Goal: Task Accomplishment & Management: Manage account settings

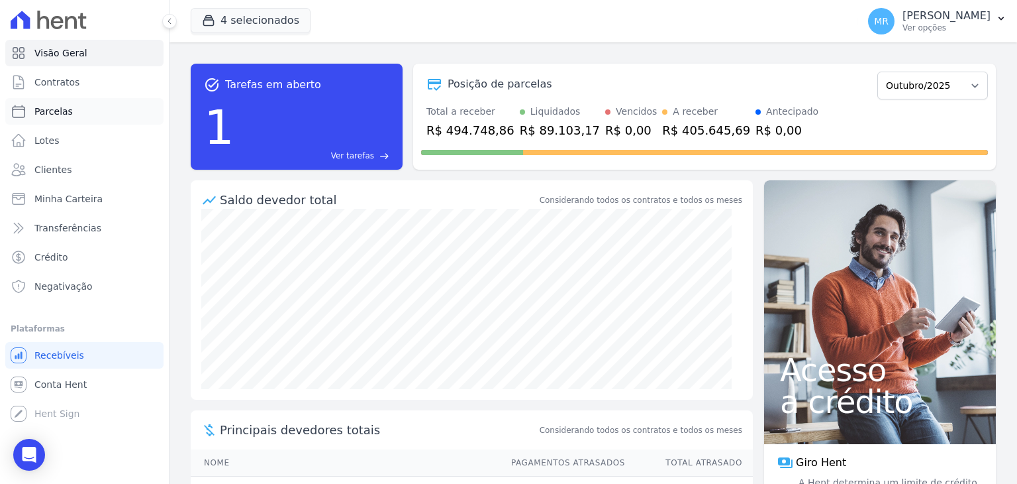
click at [74, 120] on link "Parcelas" at bounding box center [84, 111] width 158 height 26
select select
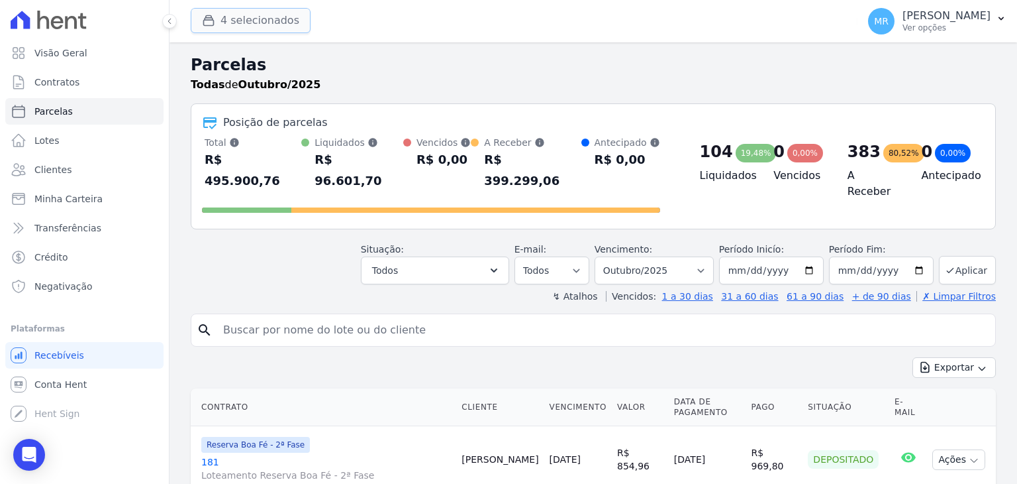
click at [266, 27] on button "4 selecionados" at bounding box center [251, 20] width 120 height 25
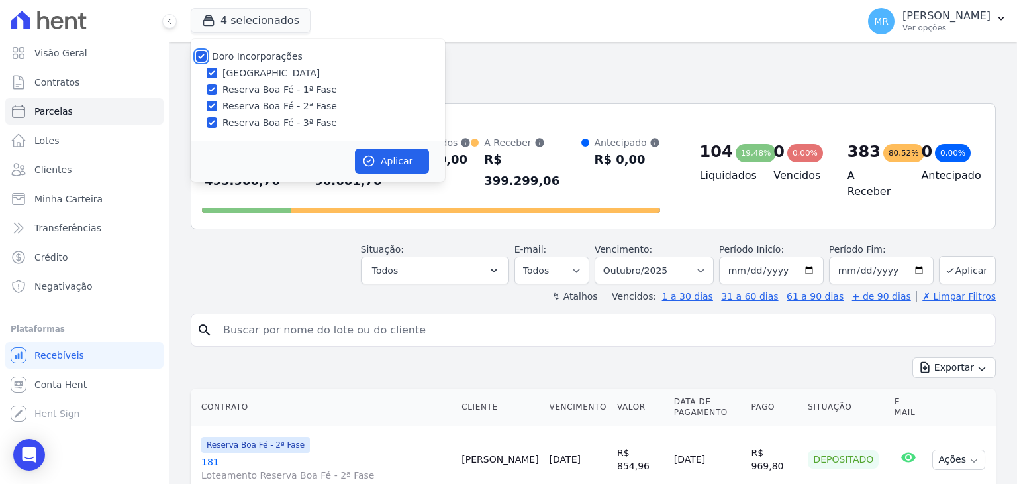
click at [201, 54] on input "Doro Incorporações" at bounding box center [201, 56] width 11 height 11
checkbox input "false"
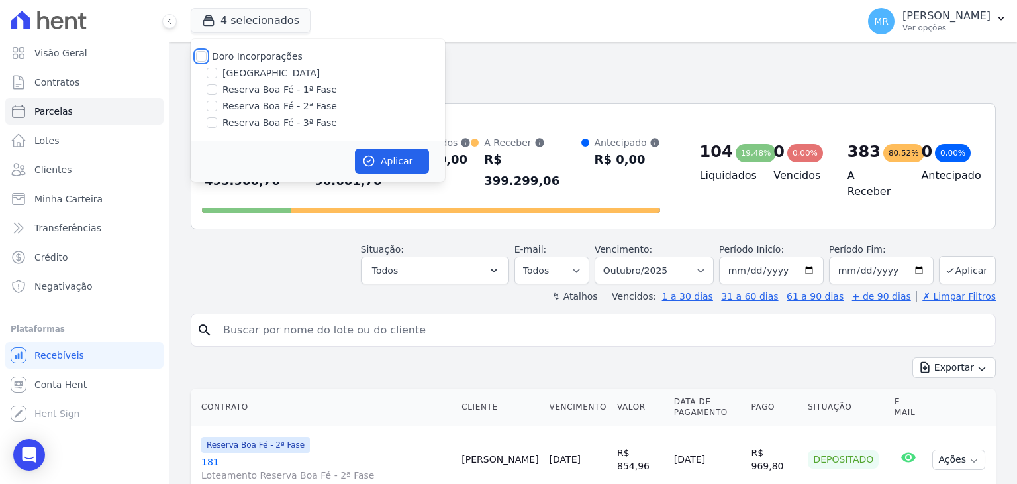
checkbox input "false"
click at [211, 74] on input "[GEOGRAPHIC_DATA]" at bounding box center [212, 73] width 11 height 11
checkbox input "true"
click at [366, 156] on icon "button" at bounding box center [369, 161] width 10 height 10
select select
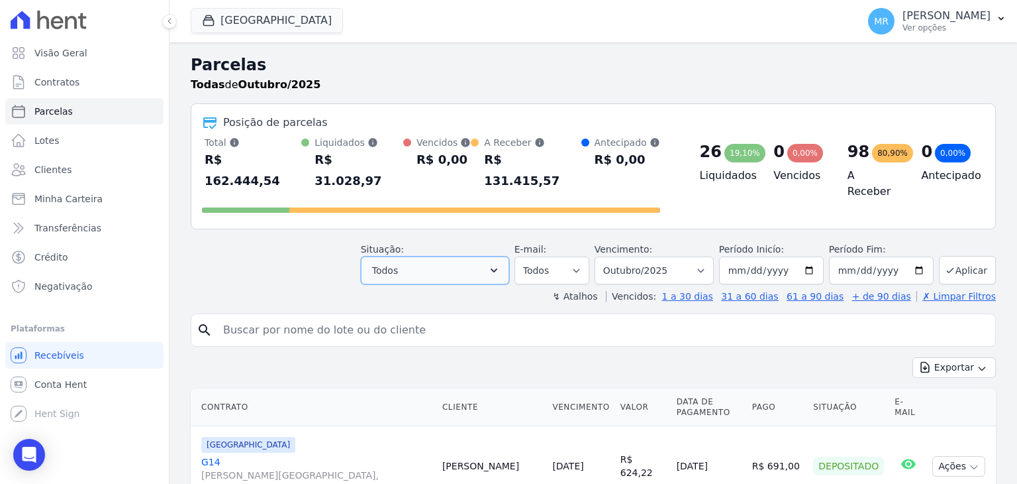
click at [411, 256] on button "Todos" at bounding box center [435, 270] width 148 height 28
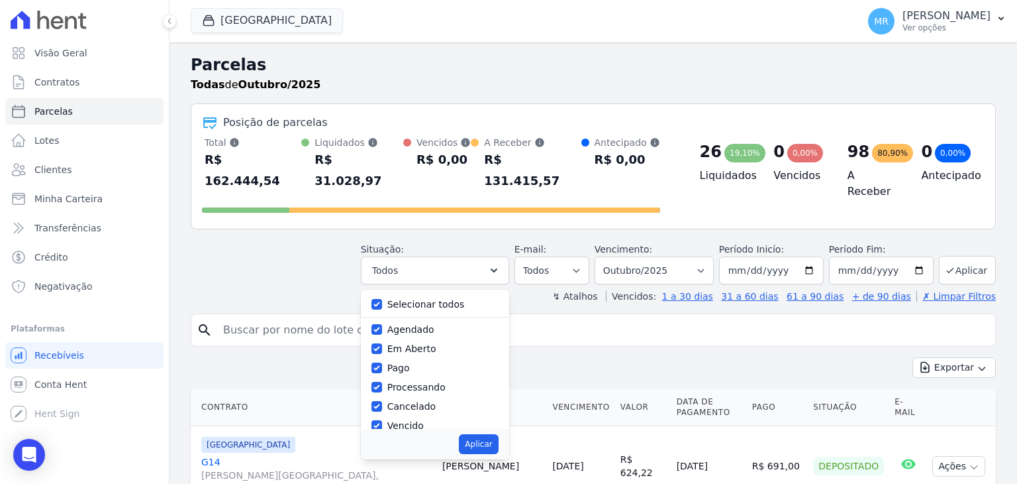
click at [405, 299] on label "Selecionar todos" at bounding box center [425, 304] width 77 height 11
click at [382, 299] on input "Selecionar todos" at bounding box center [377, 304] width 11 height 11
checkbox input "false"
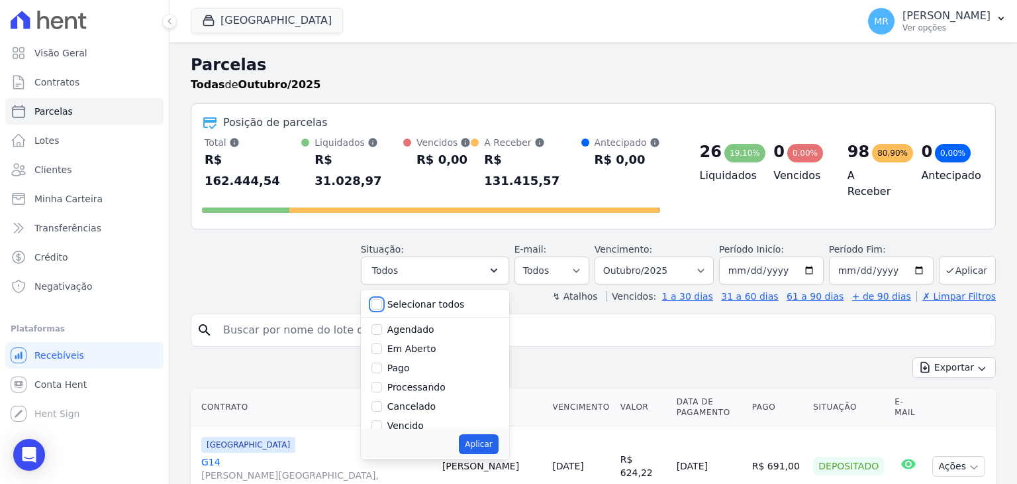
checkbox input "false"
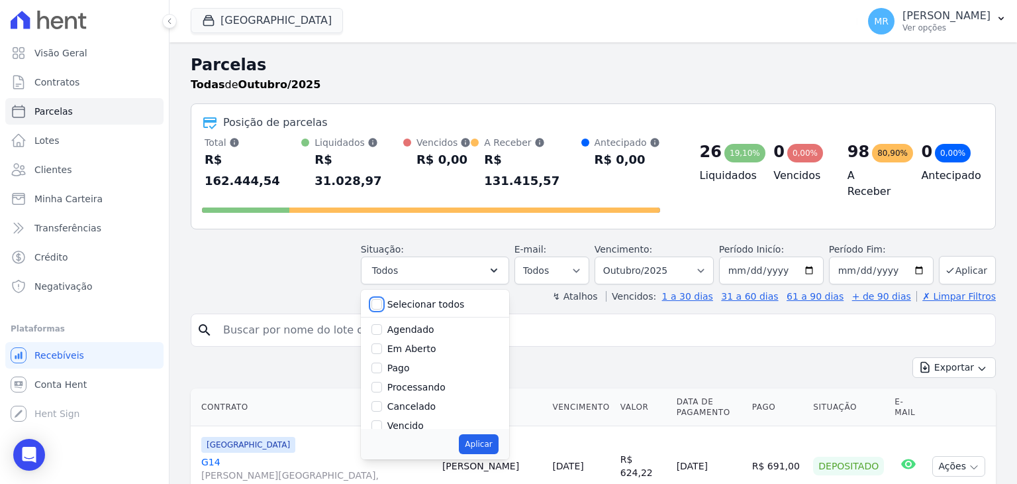
checkbox input "false"
click at [478, 366] on div "Depositado" at bounding box center [435, 375] width 127 height 19
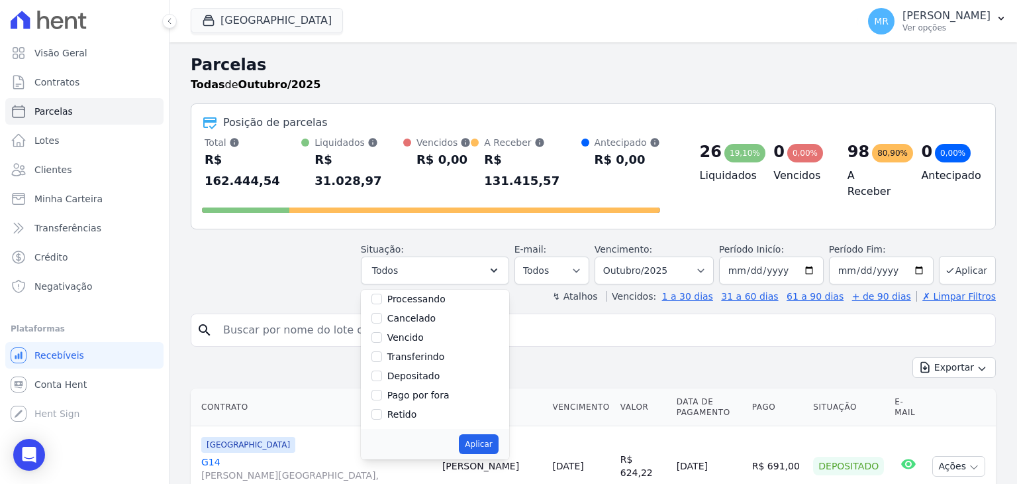
click at [440, 370] on label "Depositado" at bounding box center [413, 375] width 53 height 11
click at [382, 370] on input "Depositado" at bounding box center [377, 375] width 11 height 11
checkbox input "true"
click at [482, 434] on button "Aplicar" at bounding box center [478, 444] width 39 height 20
select select "deposited"
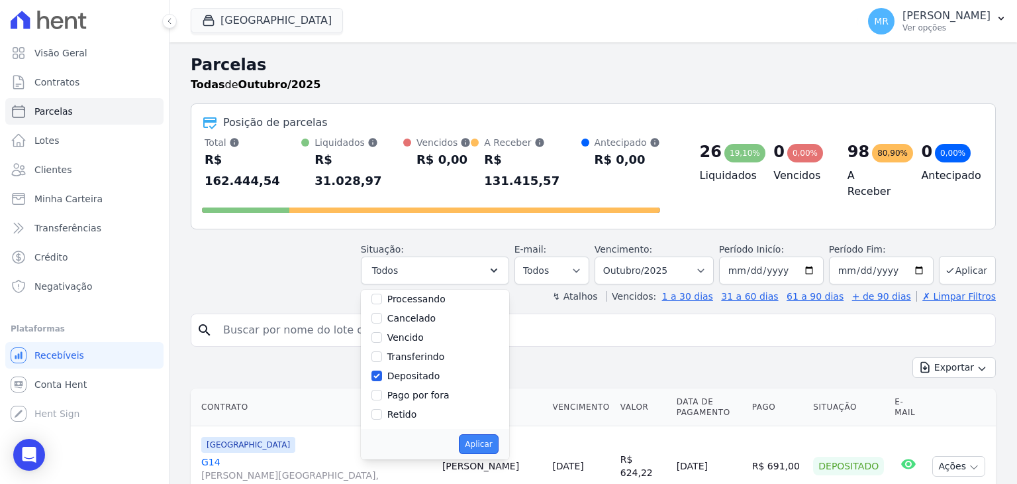
scroll to position [54, 0]
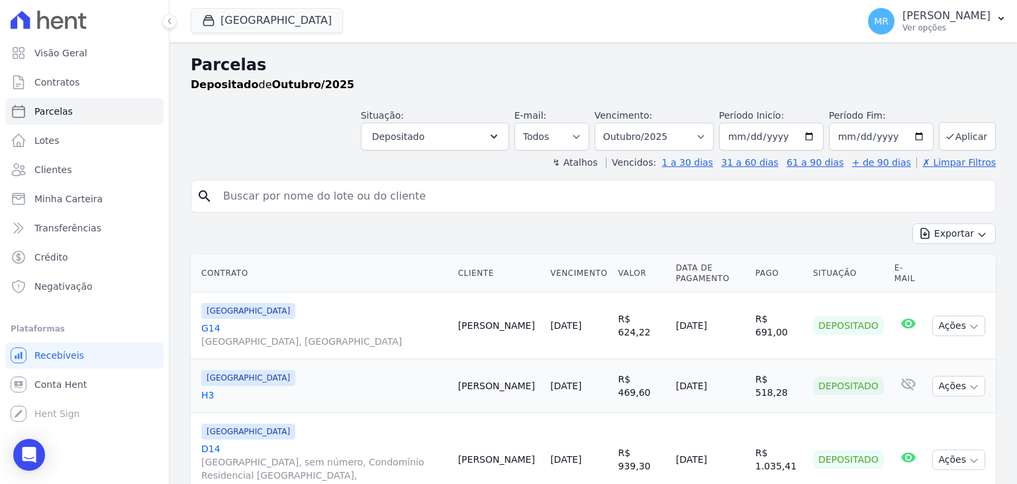
select select
click at [699, 140] on select "Filtrar por período ──────── Todos os meses Novembro/2024 Dezembro/2024 Janeiro…" at bounding box center [654, 137] width 119 height 28
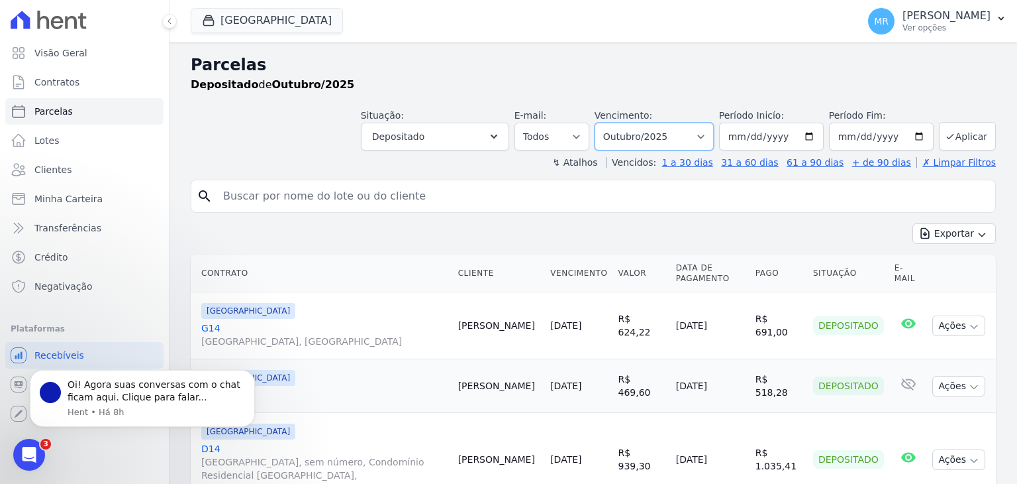
select select "09/2025"
click at [605, 123] on select "Filtrar por período ──────── Todos os meses Novembro/2024 Dezembro/2024 Janeiro…" at bounding box center [654, 137] width 119 height 28
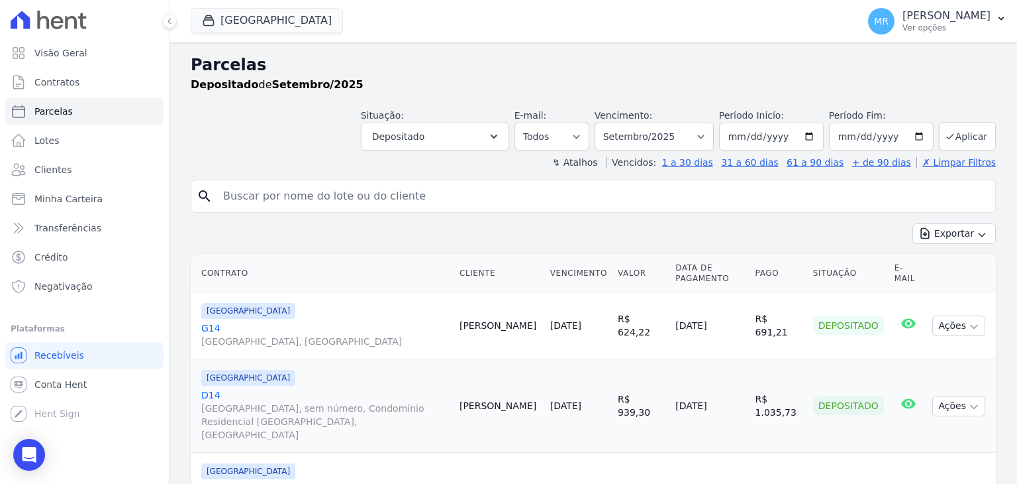
select select
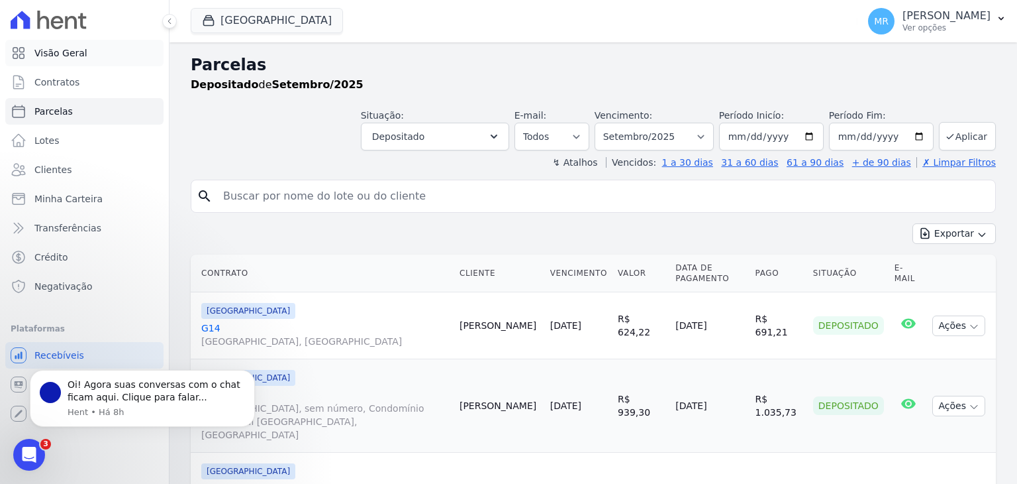
click at [74, 48] on span "Visão Geral" at bounding box center [60, 52] width 53 height 13
